Goal: Find specific page/section: Find specific page/section

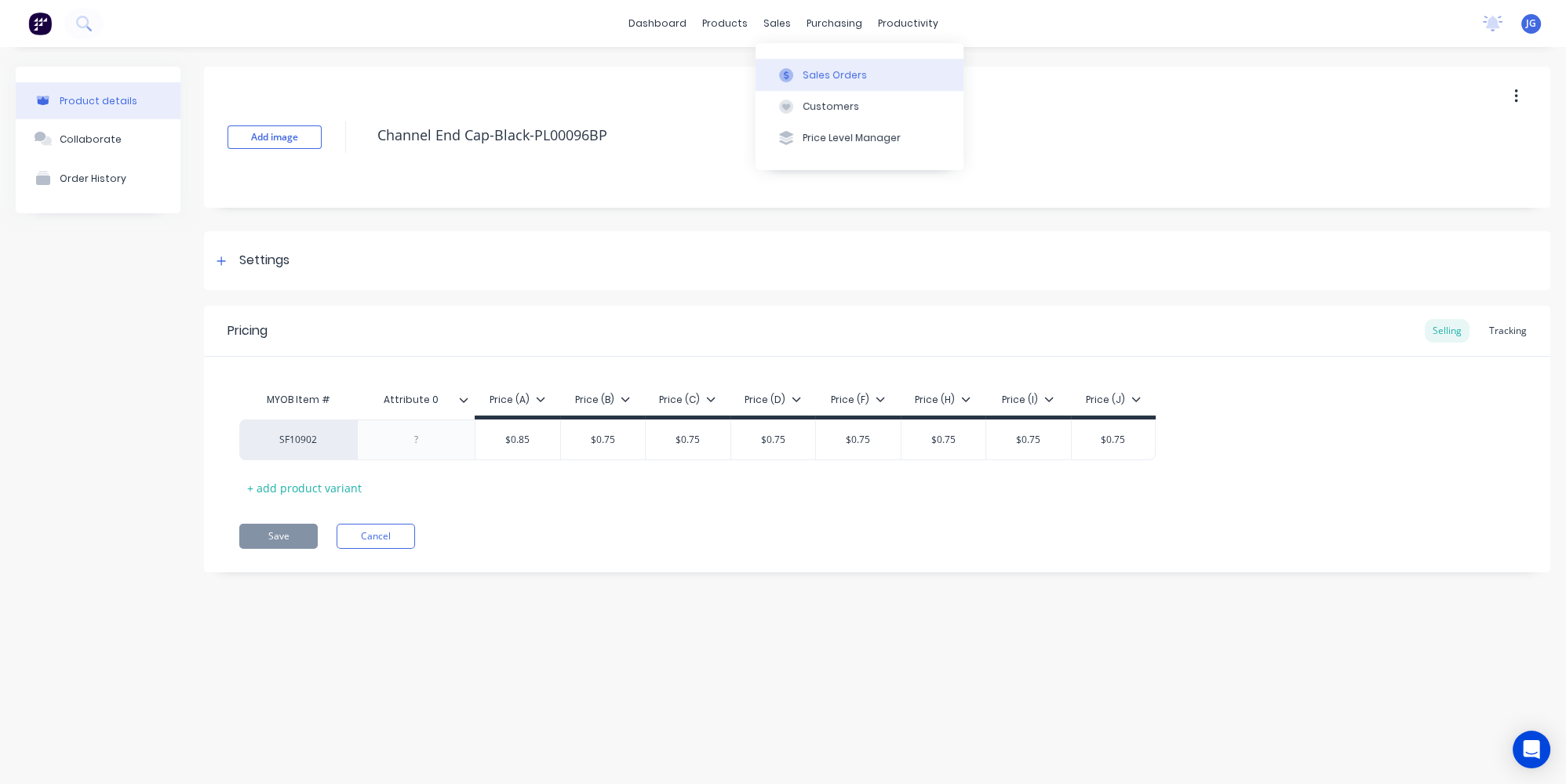
click at [795, 78] on div at bounding box center [786, 75] width 24 height 14
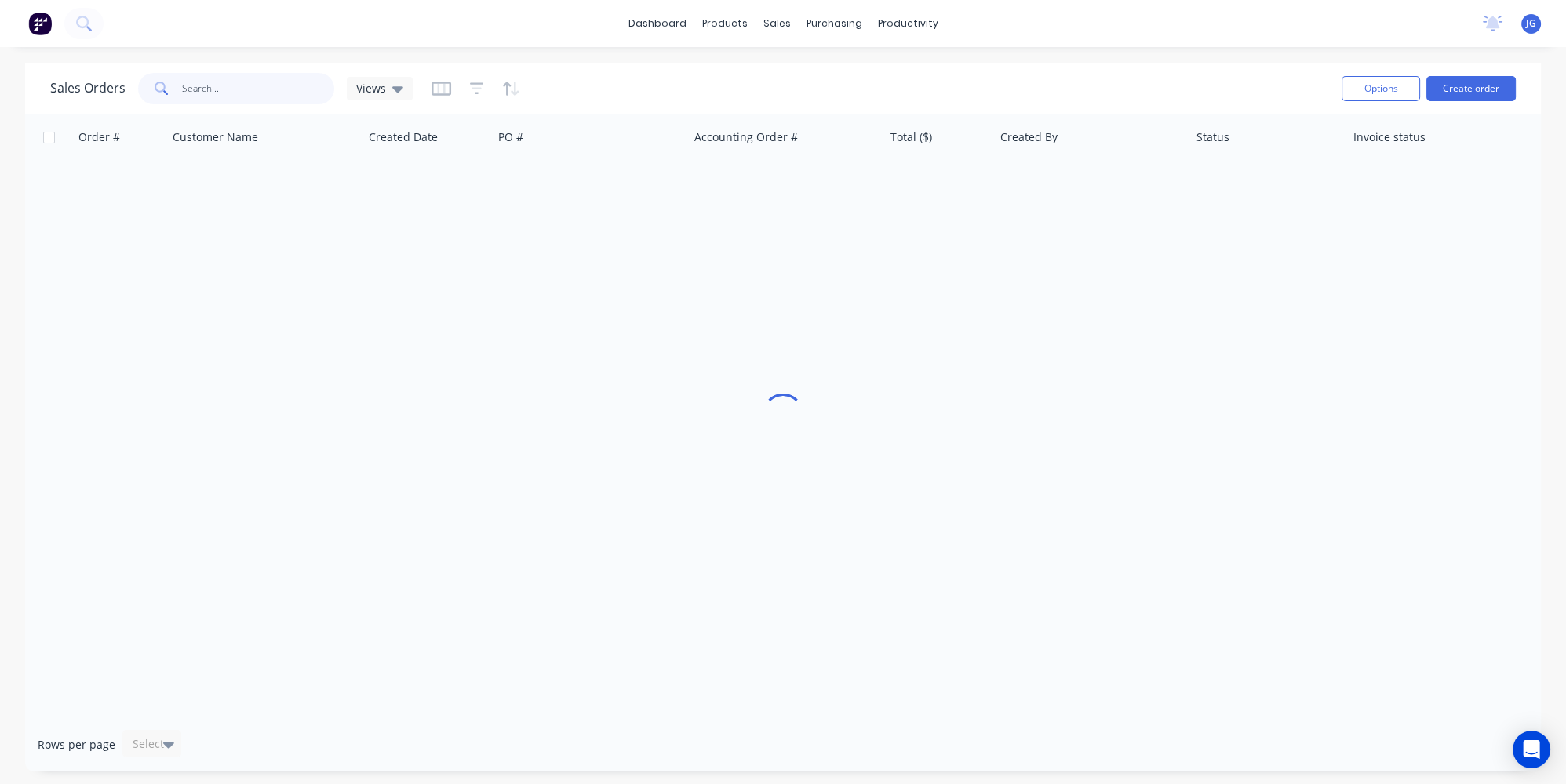
click at [299, 81] on input "text" at bounding box center [258, 89] width 153 height 31
click at [188, 89] on input "457112" at bounding box center [258, 89] width 153 height 31
type input "47112"
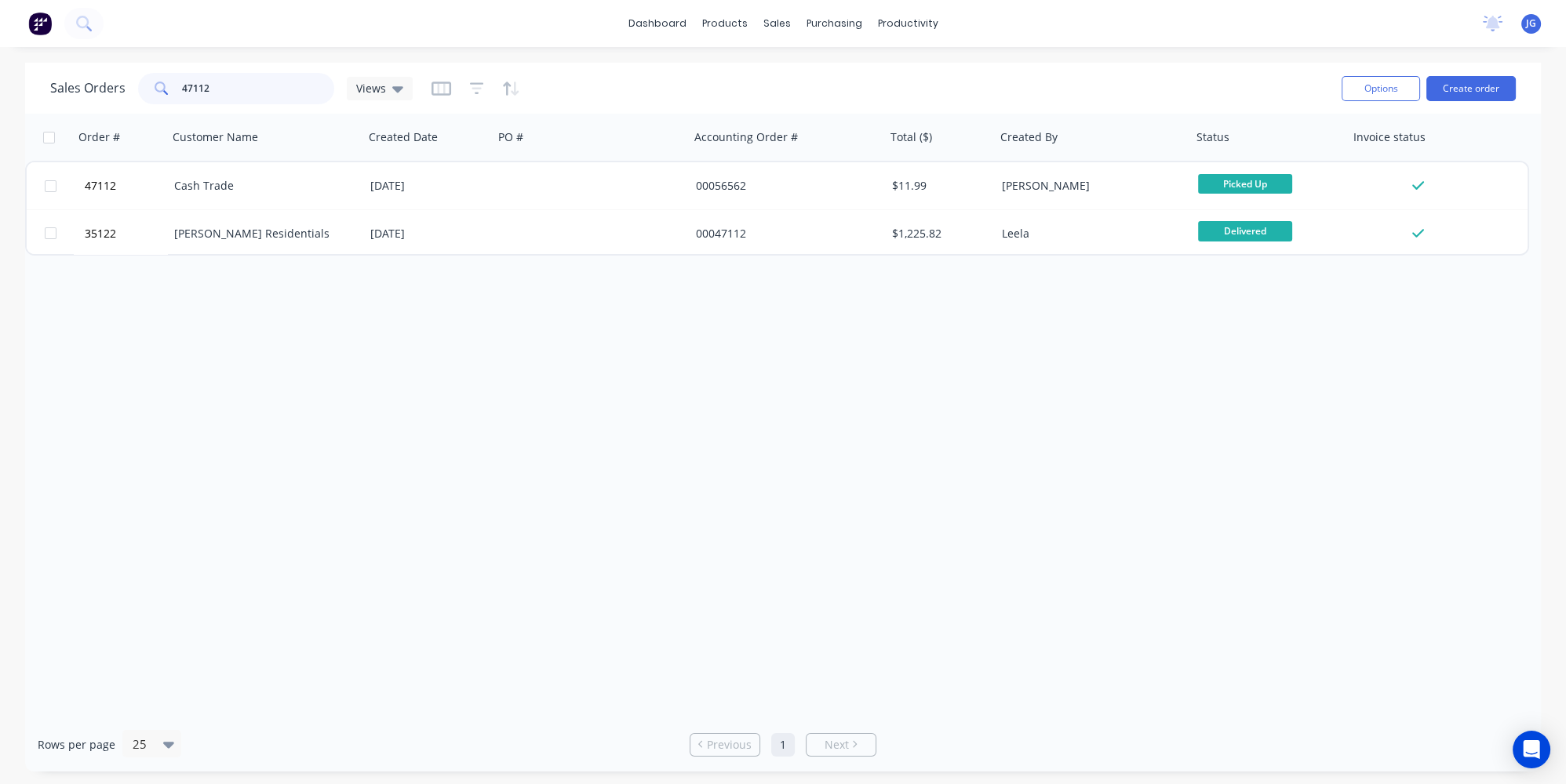
click at [223, 89] on input "47112" at bounding box center [258, 89] width 153 height 31
drag, startPoint x: 222, startPoint y: 89, endPoint x: 137, endPoint y: 93, distance: 85.1
click at [138, 93] on div "47112" at bounding box center [236, 89] width 196 height 31
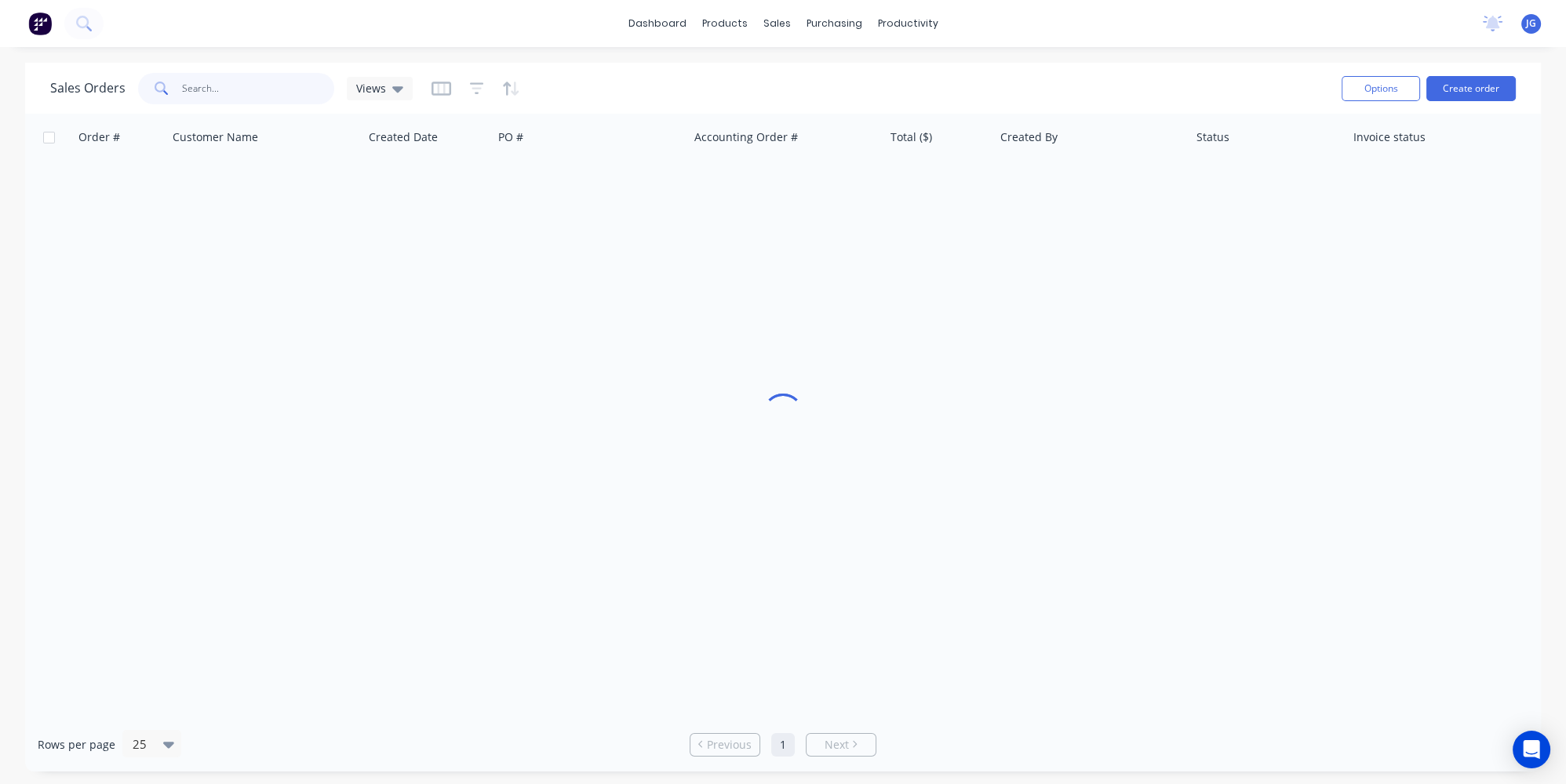
type input "0"
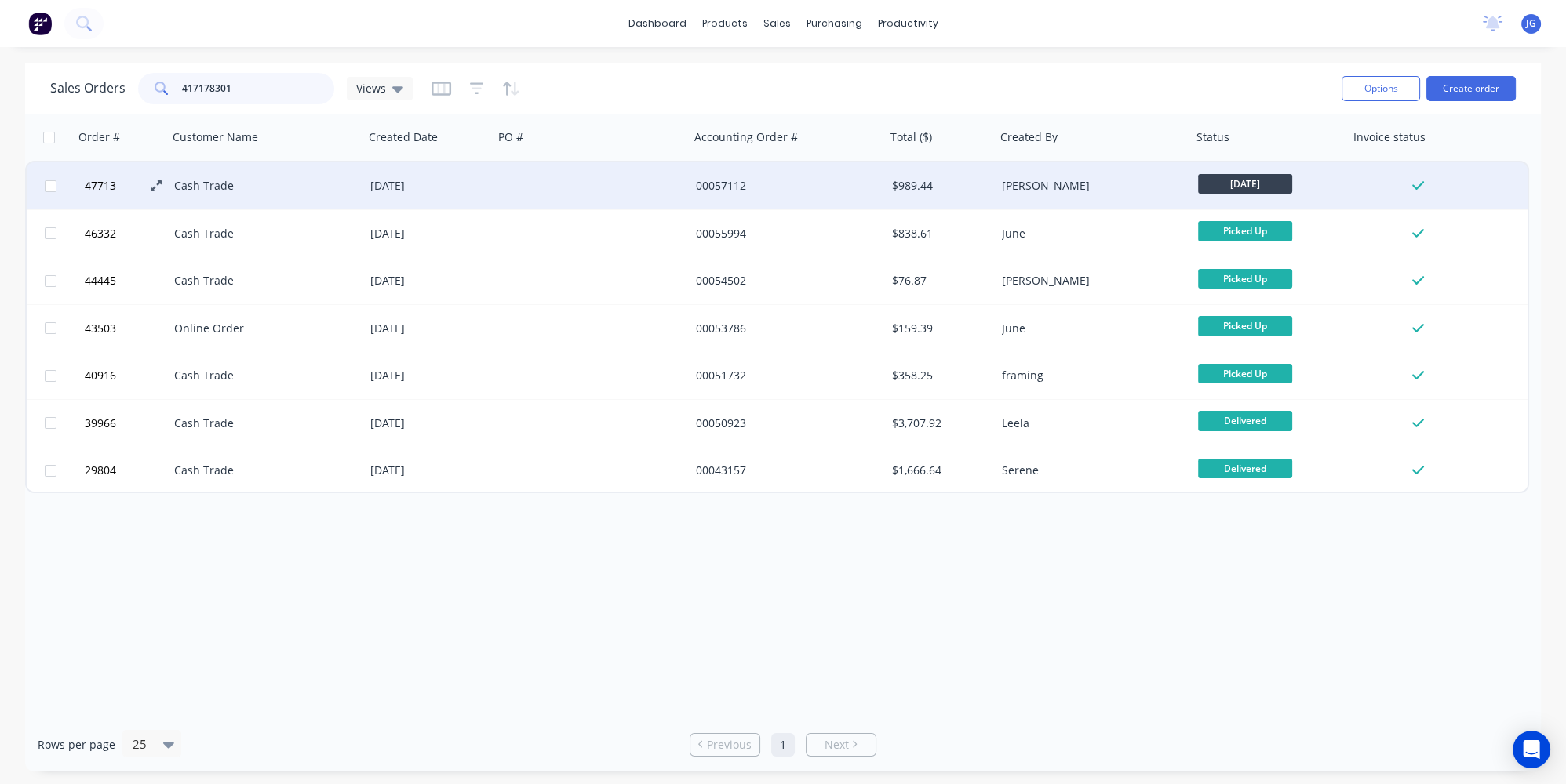
type input "417178301"
click at [153, 183] on icon at bounding box center [156, 186] width 11 height 11
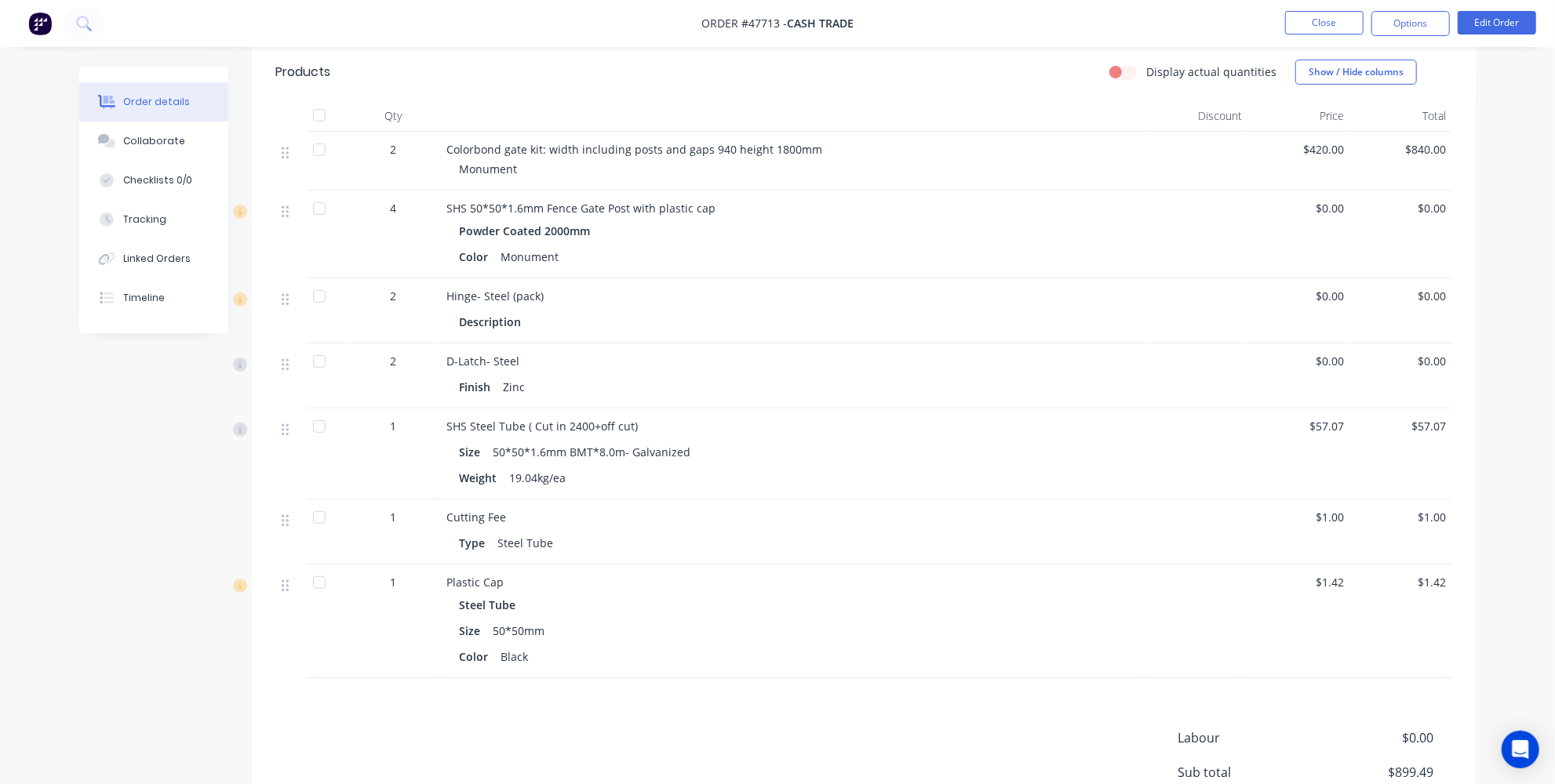
scroll to position [385, 0]
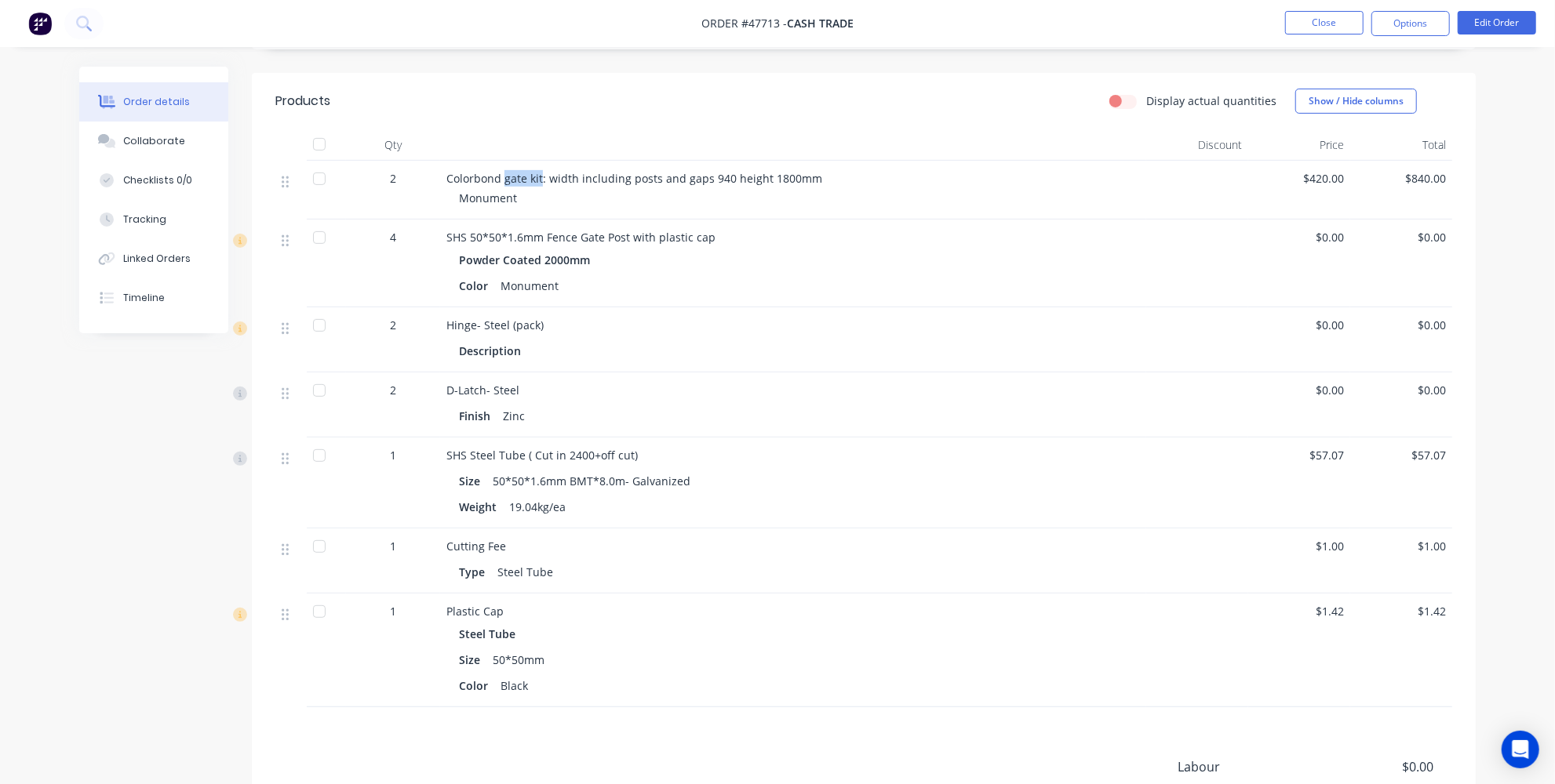
drag, startPoint x: 541, startPoint y: 157, endPoint x: 505, endPoint y: 161, distance: 36.2
click at [505, 171] on span "Colorbond gate kit: width including posts and gaps 940 height 1800mm" at bounding box center [635, 178] width 376 height 15
copy span "gate kit"
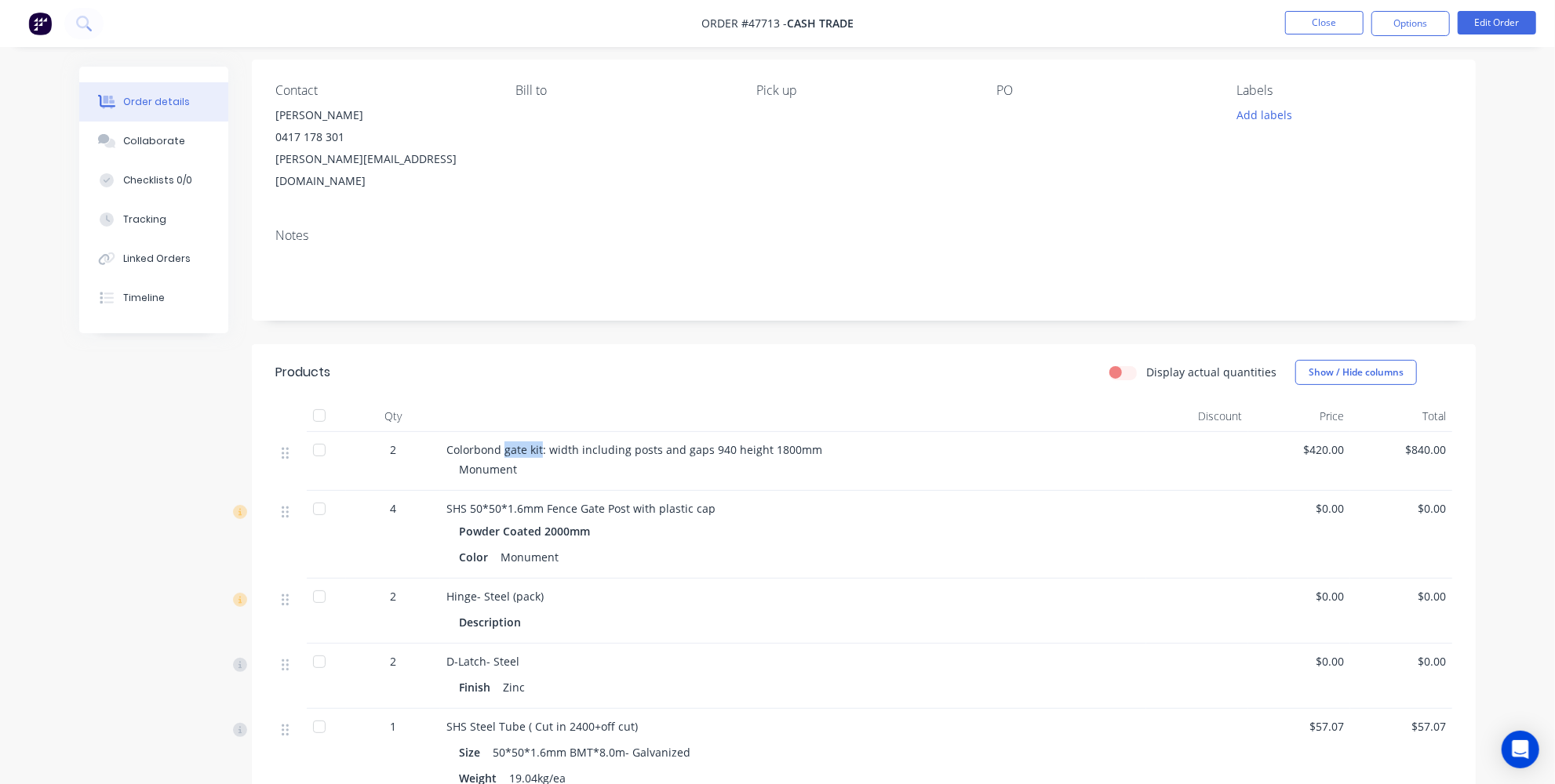
scroll to position [100, 0]
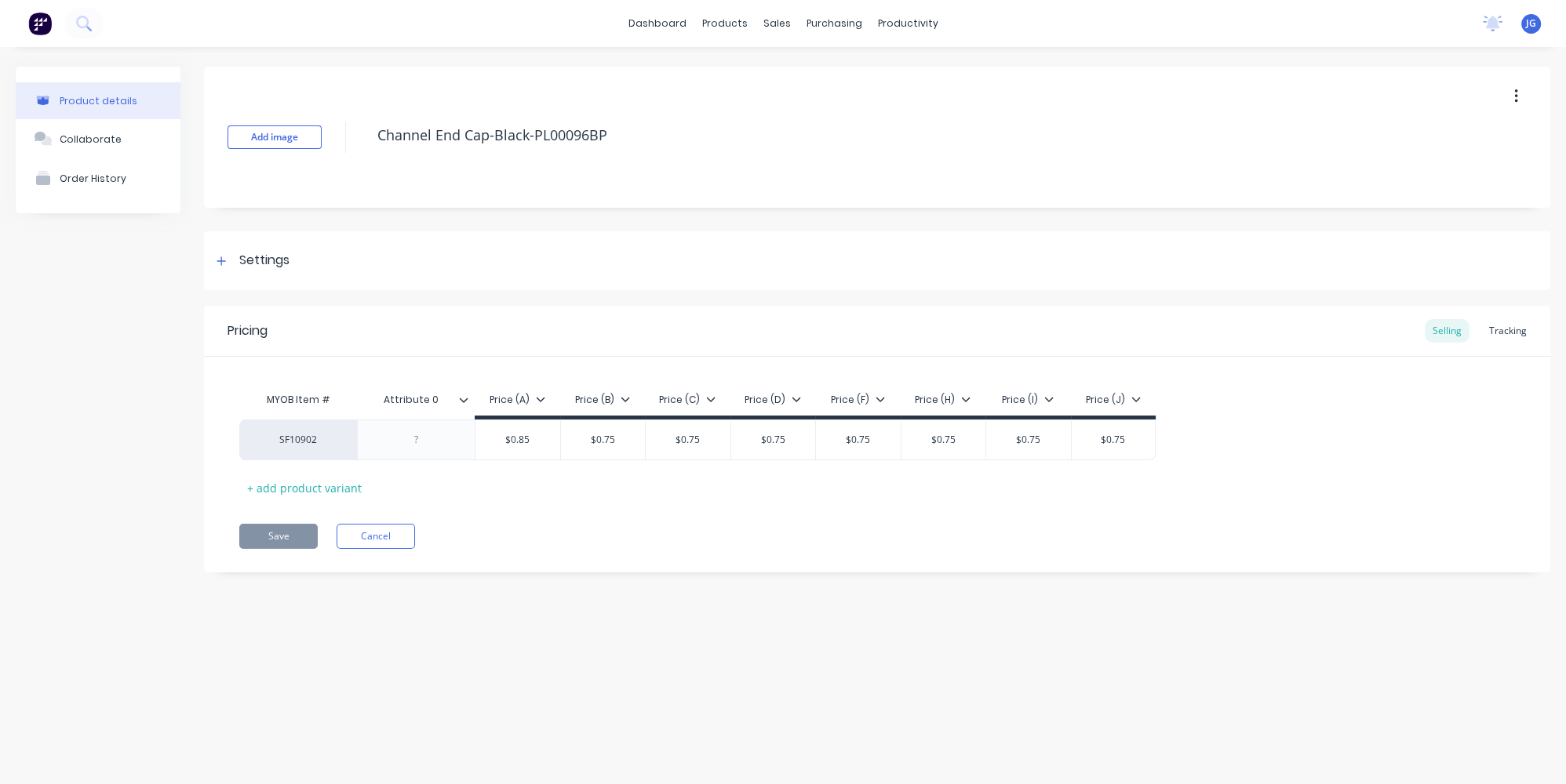
type textarea "x"
click at [754, 64] on button "Product Catalogue" at bounding box center [803, 74] width 208 height 31
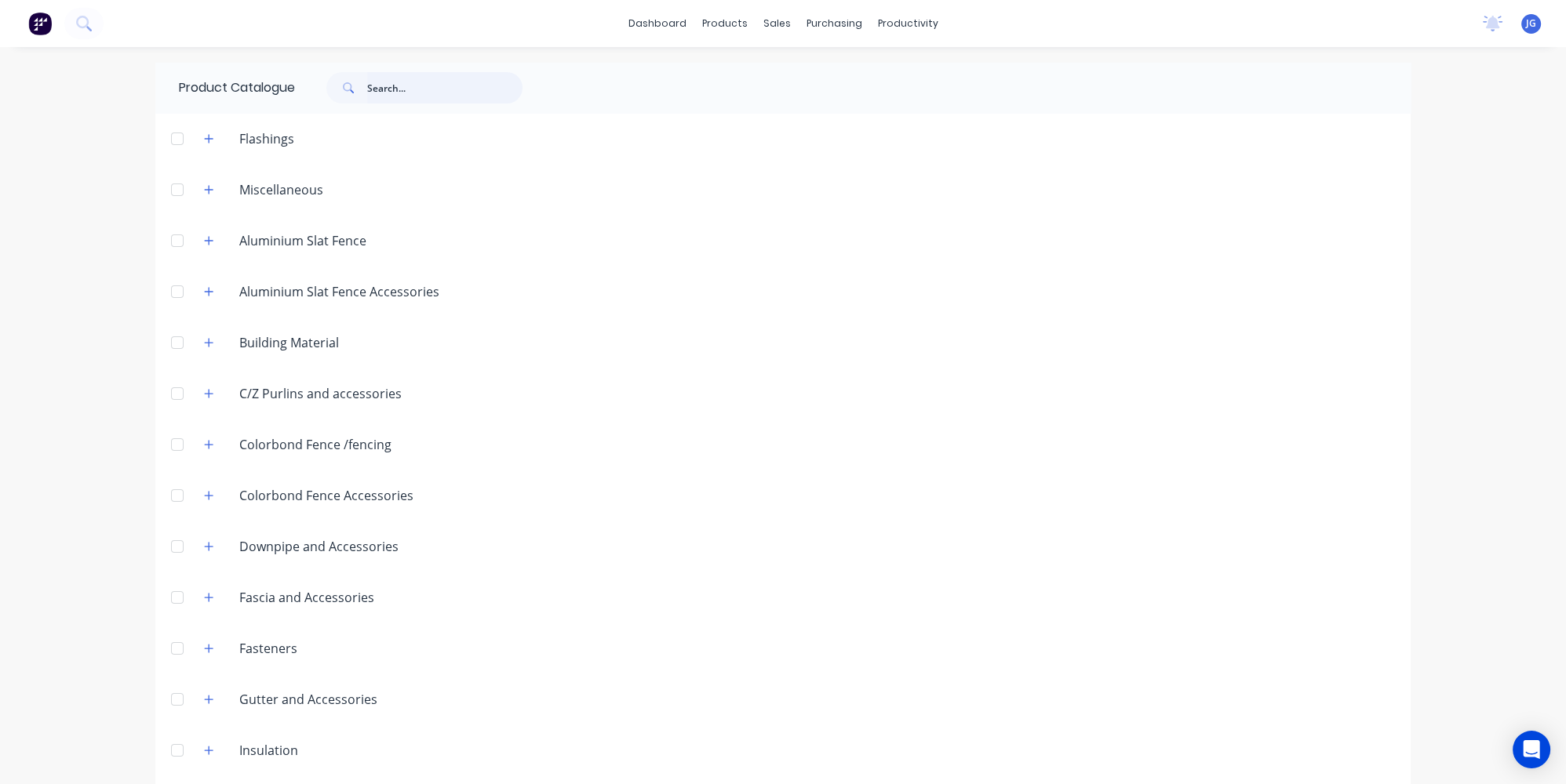
click at [398, 95] on input "text" at bounding box center [445, 88] width 155 height 31
paste input "gate kit"
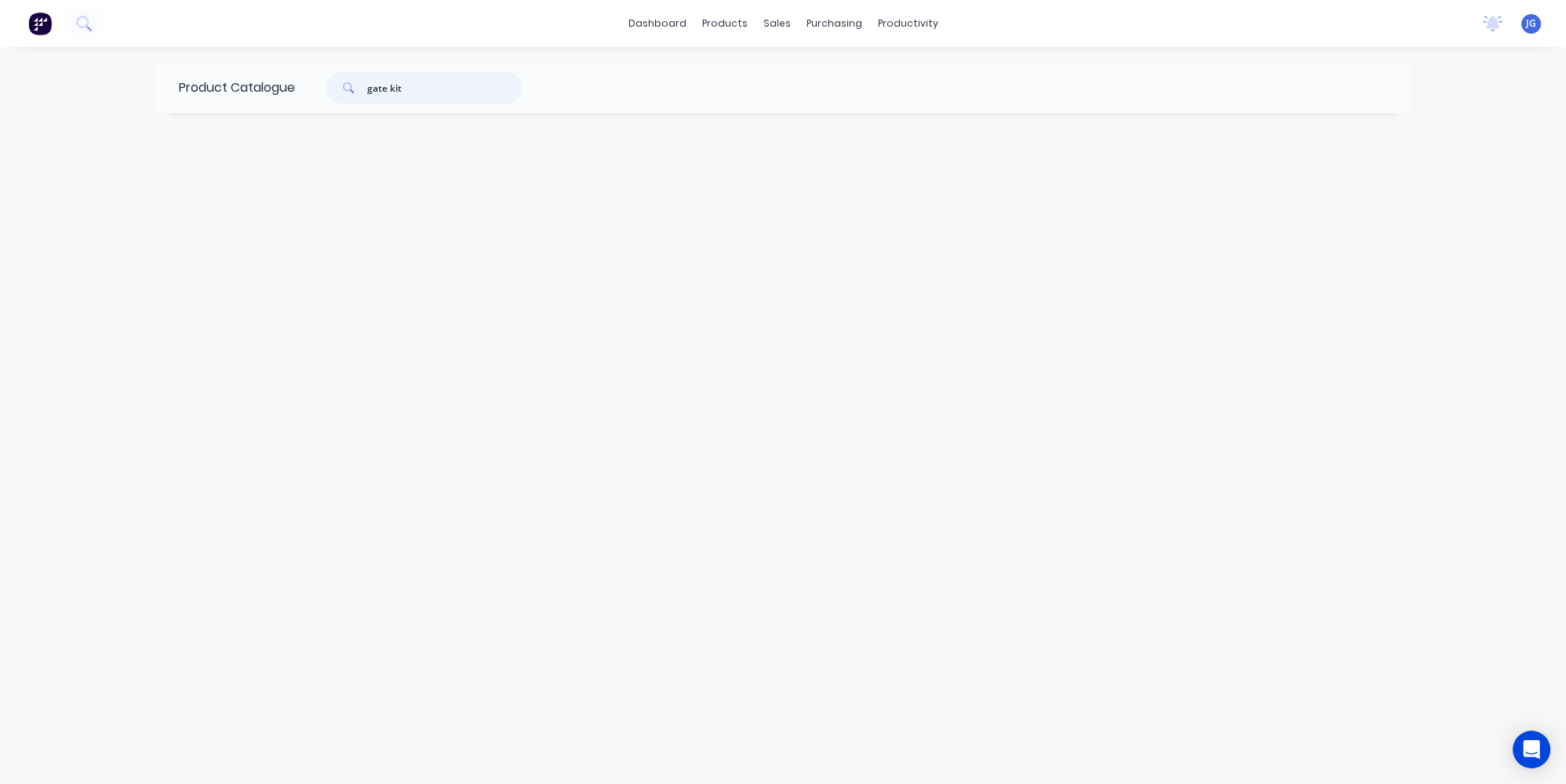
click at [392, 92] on input "gate kit" at bounding box center [445, 88] width 155 height 31
click at [419, 90] on input "gate kit" at bounding box center [445, 88] width 155 height 31
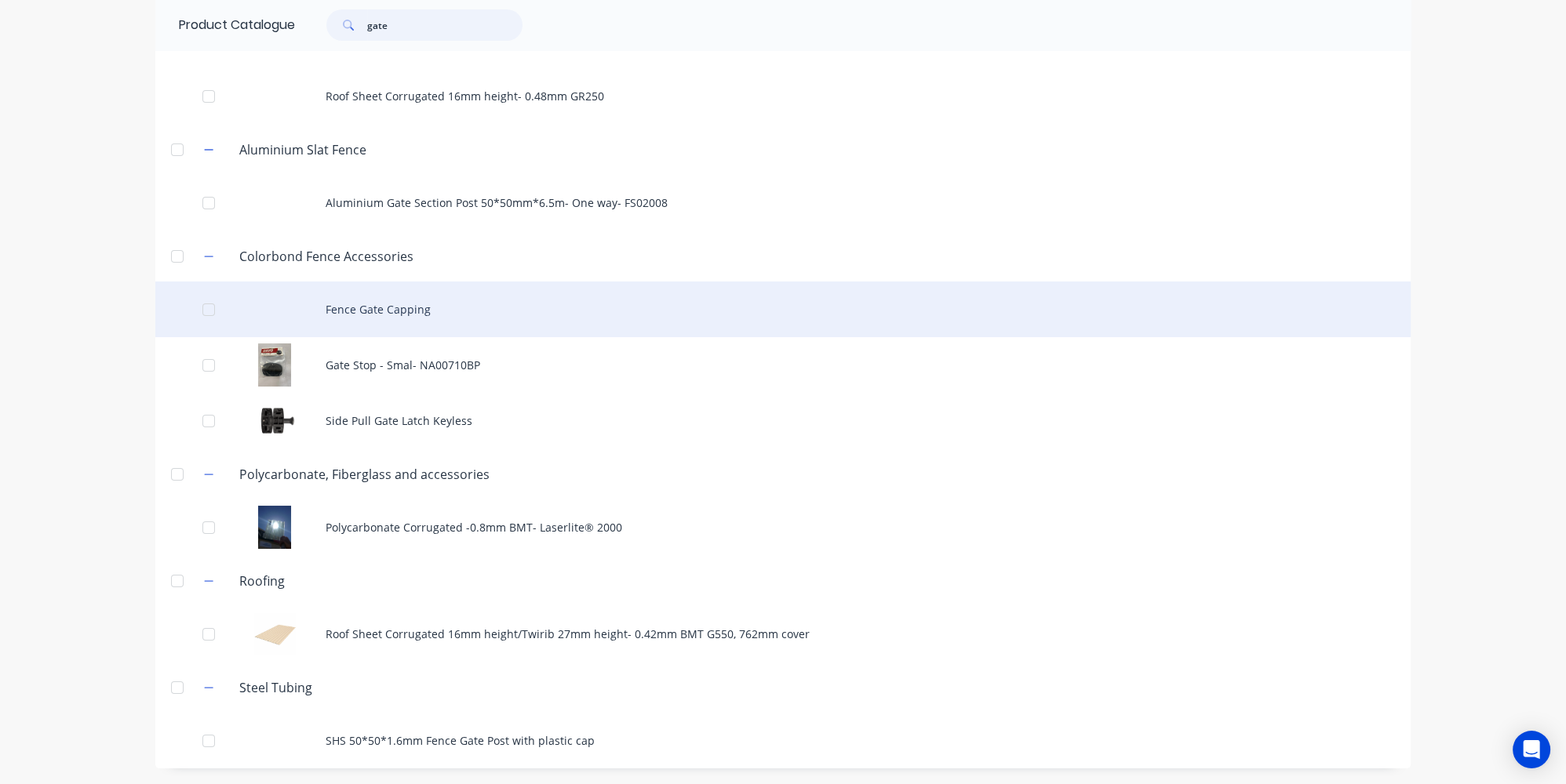
scroll to position [25, 0]
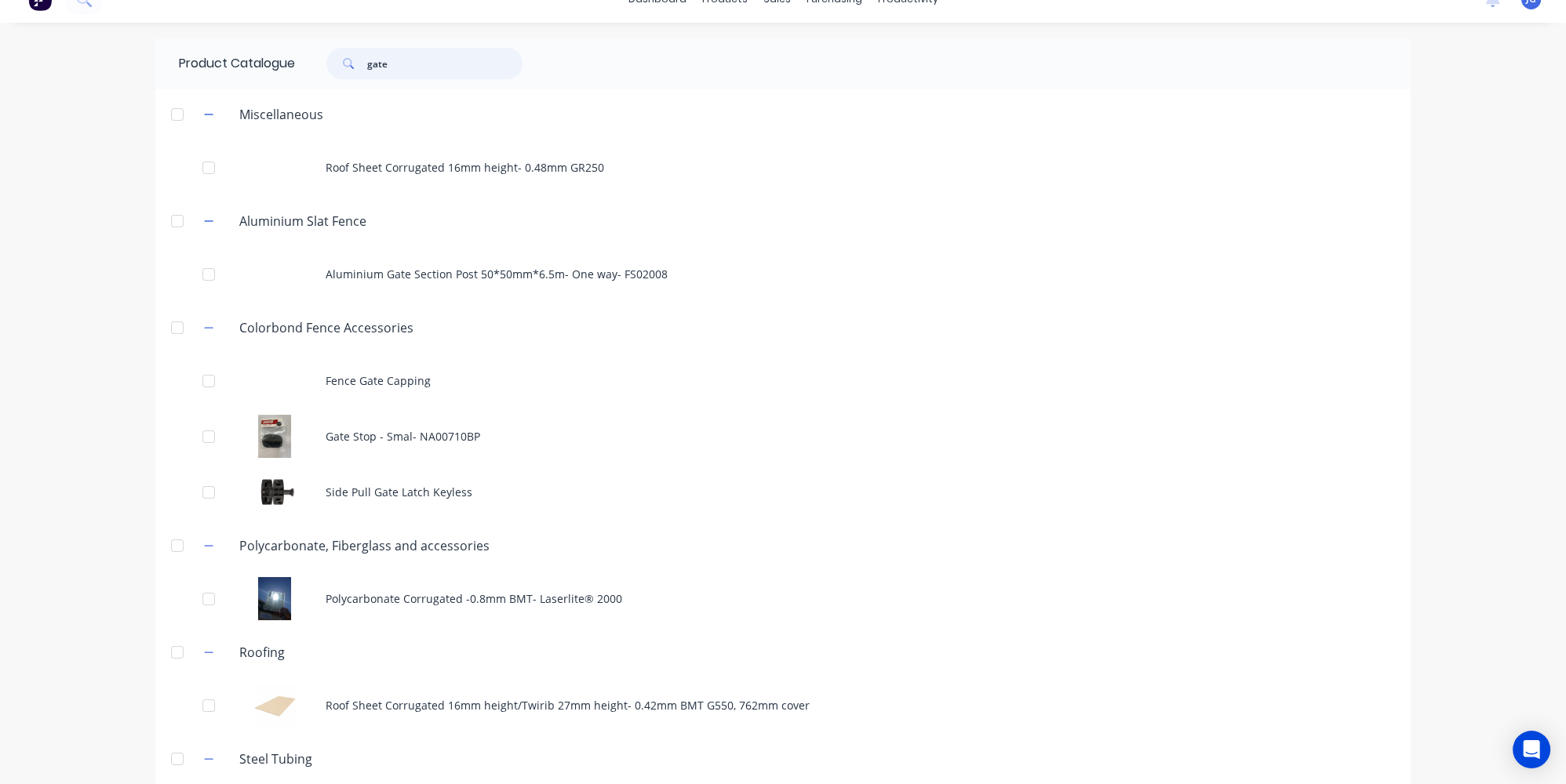
type input "gate"
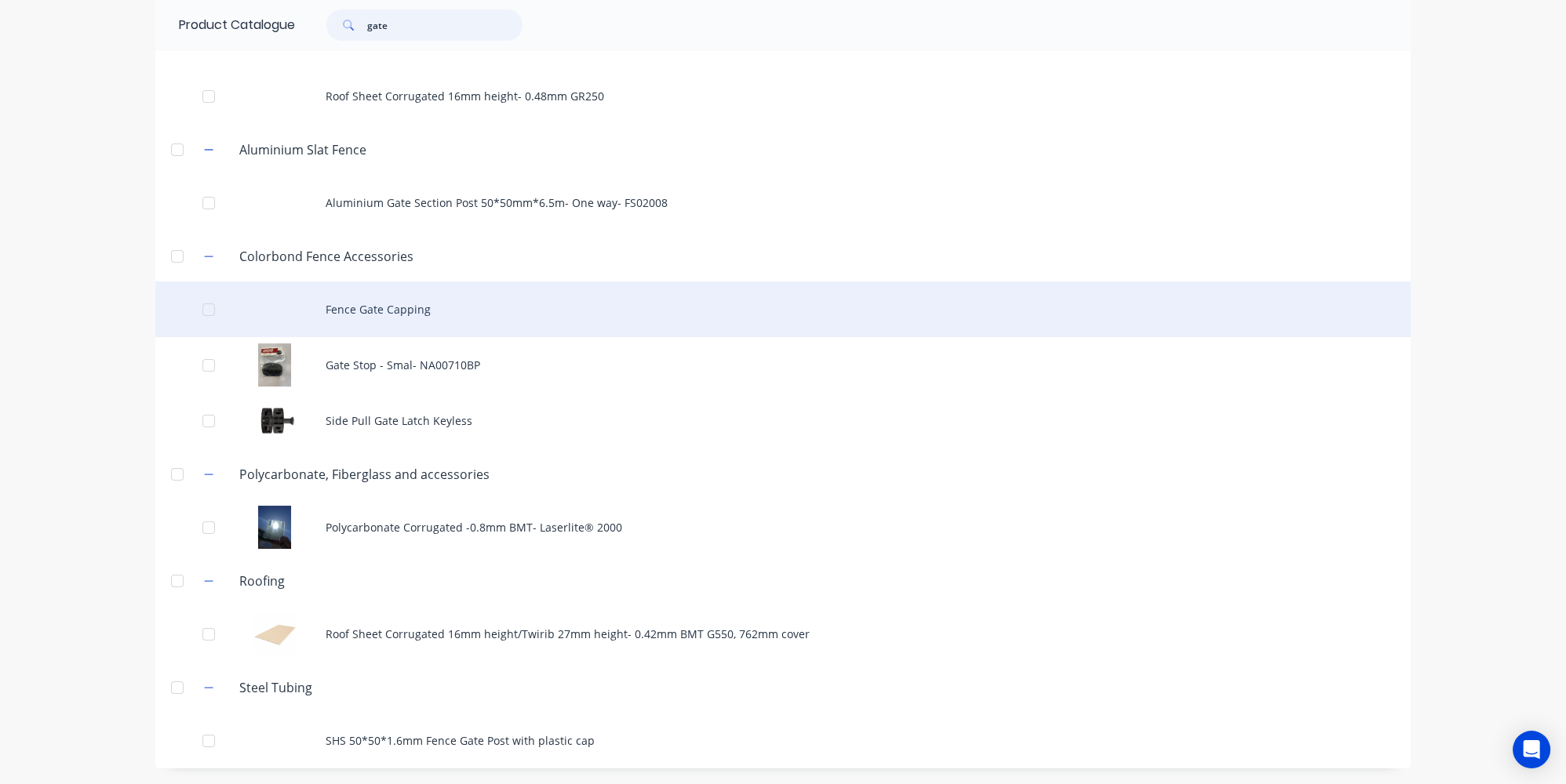
scroll to position [0, 0]
